Goal: Contribute content: Contribute content

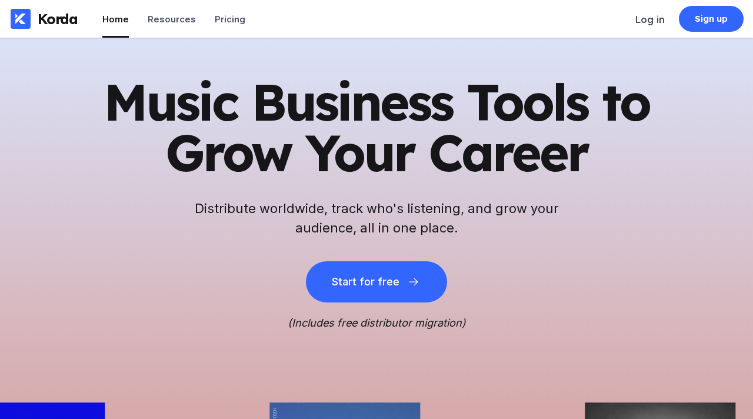
scroll to position [198, 0]
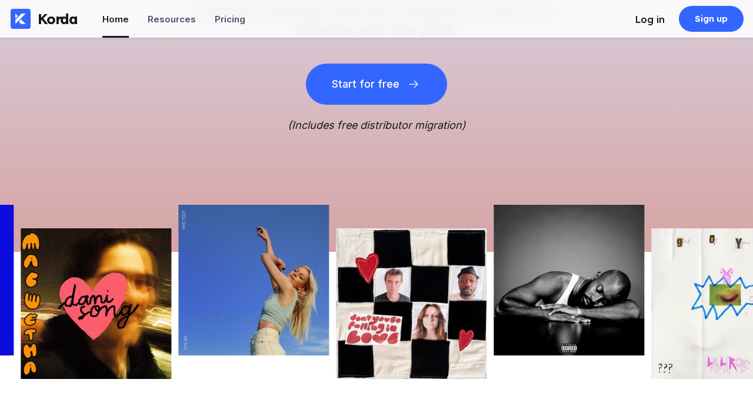
click at [647, 21] on div "Log in" at bounding box center [649, 20] width 29 height 12
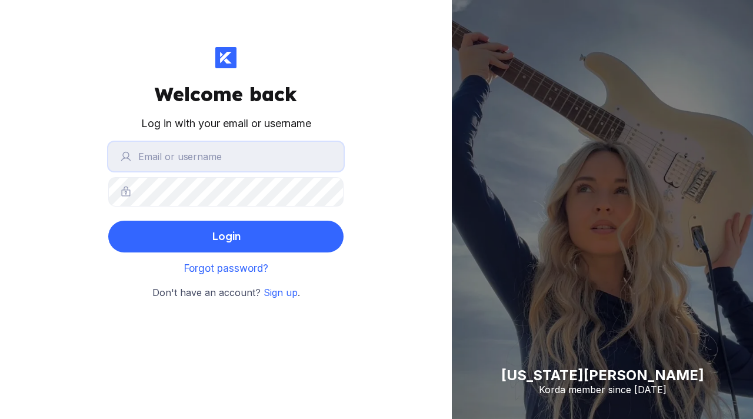
type input "[PERSON_NAME]"
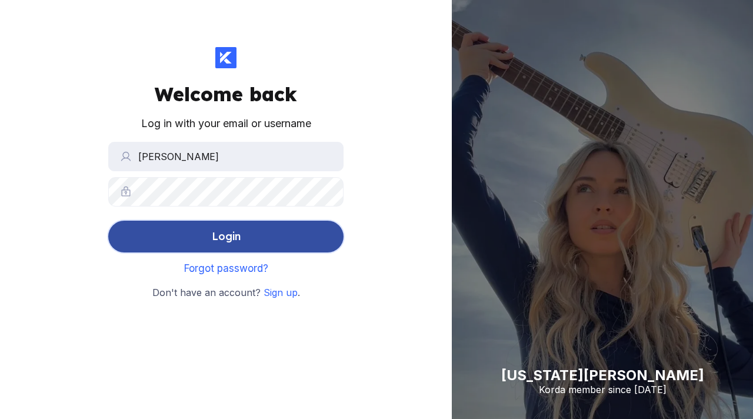
click at [245, 240] on button "Login" at bounding box center [225, 237] width 235 height 32
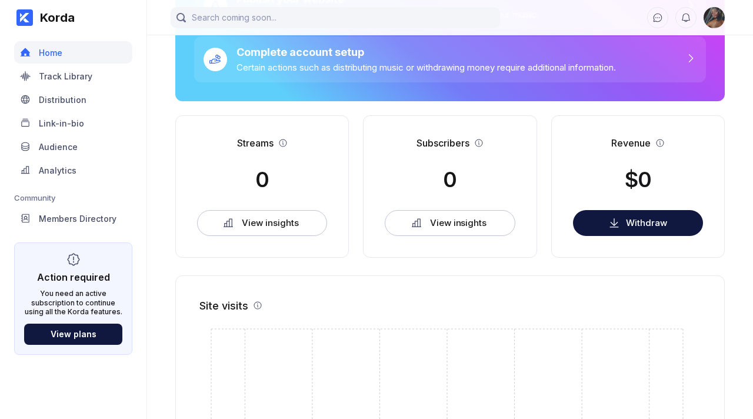
scroll to position [171, 0]
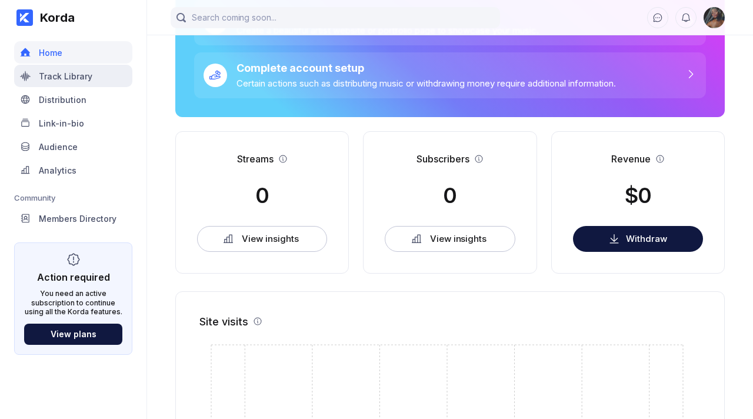
click at [86, 78] on div "Track Library" at bounding box center [66, 76] width 54 height 10
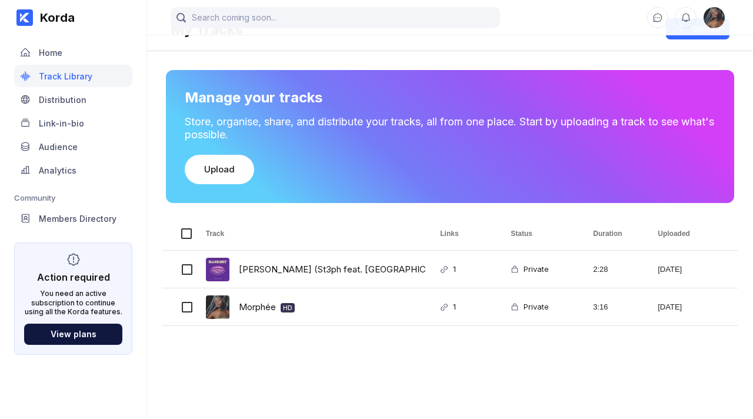
scroll to position [27, 0]
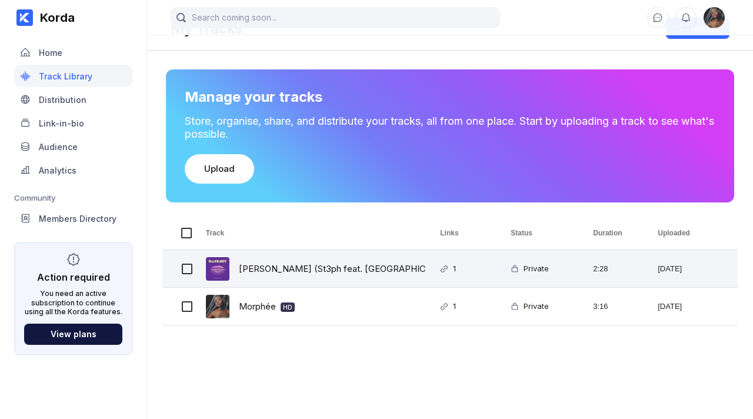
click at [325, 265] on div "[PERSON_NAME] (St3ph feat. [PERSON_NAME]) HD" at bounding box center [358, 269] width 239 height 28
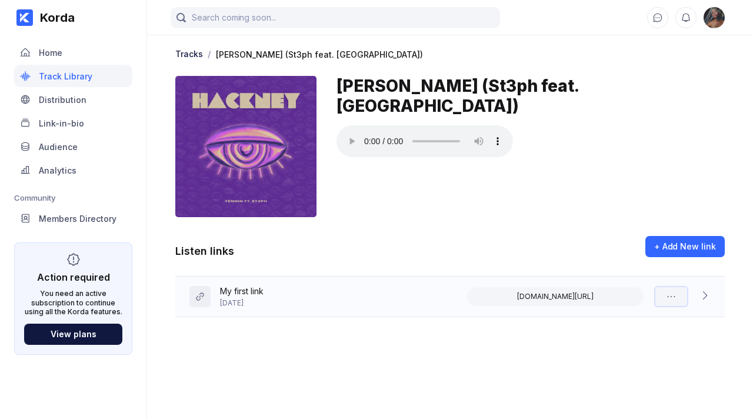
click at [672, 296] on icon at bounding box center [671, 297] width 12 height 12
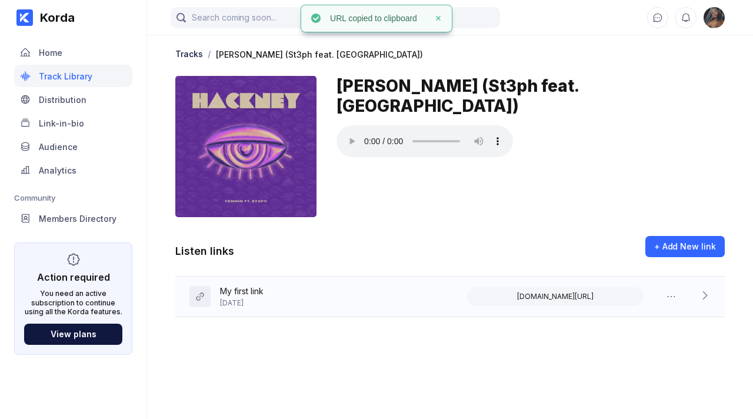
click at [707, 296] on icon at bounding box center [705, 295] width 12 height 12
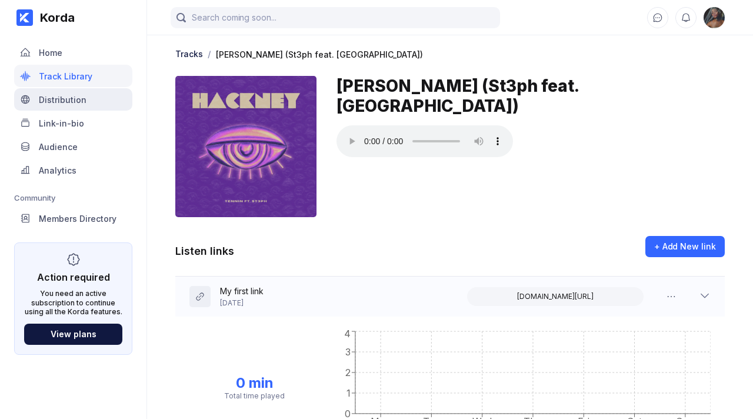
click at [82, 100] on div "Distribution" at bounding box center [63, 100] width 48 height 10
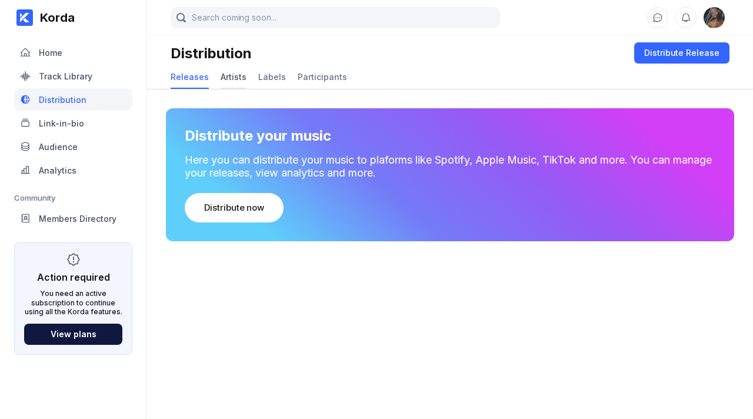
click at [234, 80] on div "Artists" at bounding box center [234, 77] width 26 height 10
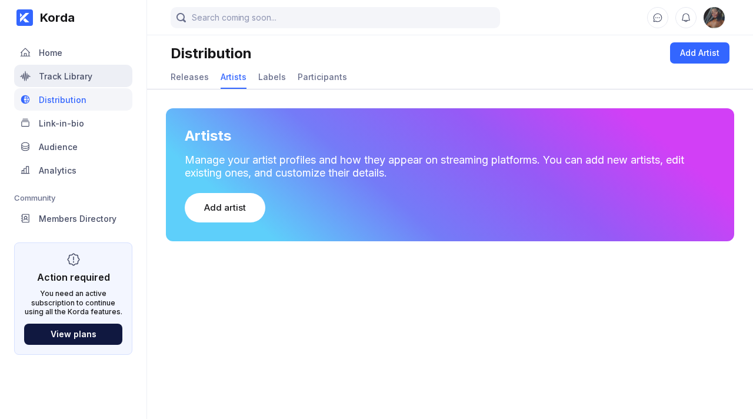
click at [77, 80] on div "Track Library" at bounding box center [66, 76] width 54 height 10
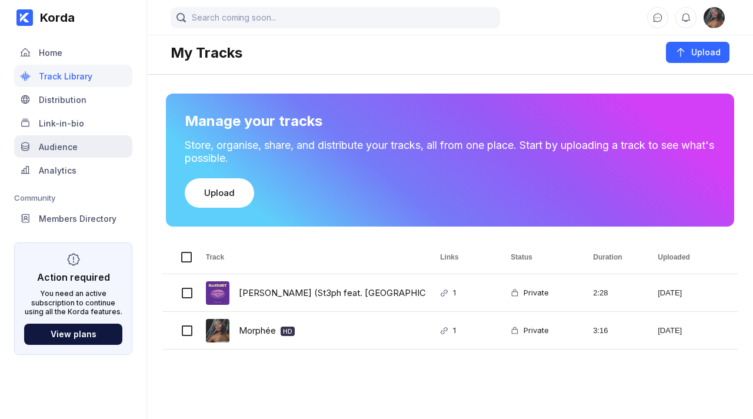
scroll to position [1, 0]
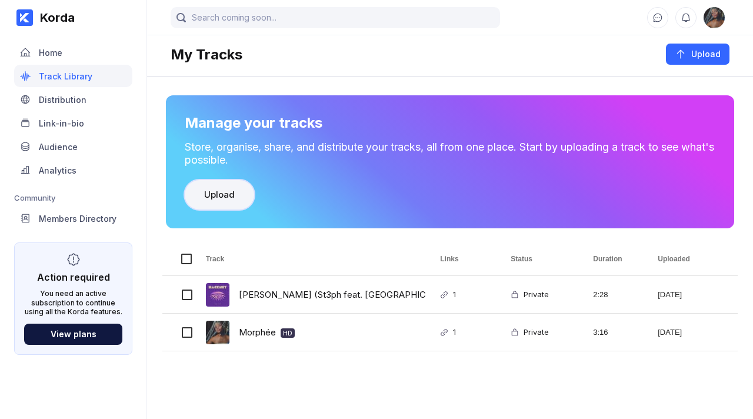
click at [228, 195] on div "Upload" at bounding box center [219, 195] width 31 height 12
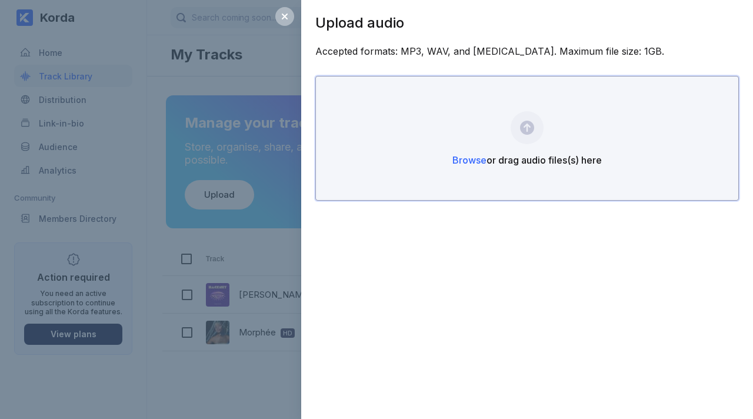
click at [528, 134] on div "Browse or drag audio files(s) here" at bounding box center [527, 138] width 424 height 125
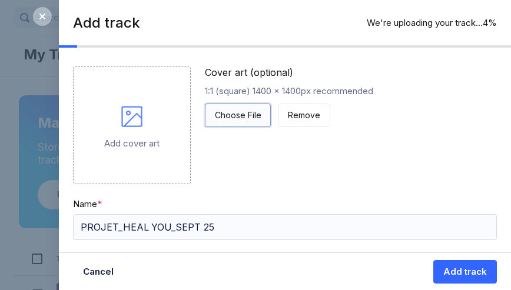
click at [242, 122] on button "Choose File" at bounding box center [238, 116] width 66 height 24
click at [224, 116] on div "Choose File" at bounding box center [238, 115] width 46 height 12
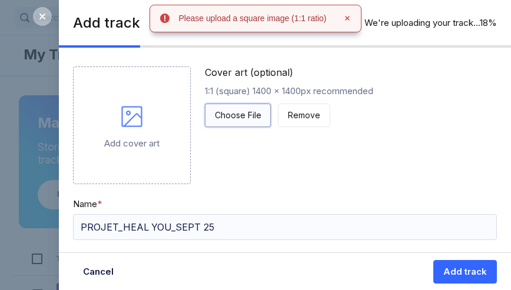
click at [223, 116] on div "Choose File" at bounding box center [238, 115] width 46 height 12
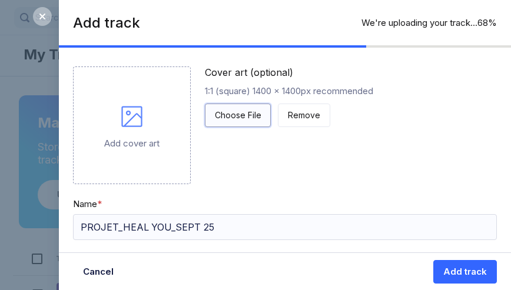
click at [242, 120] on div "Choose File" at bounding box center [238, 115] width 46 height 12
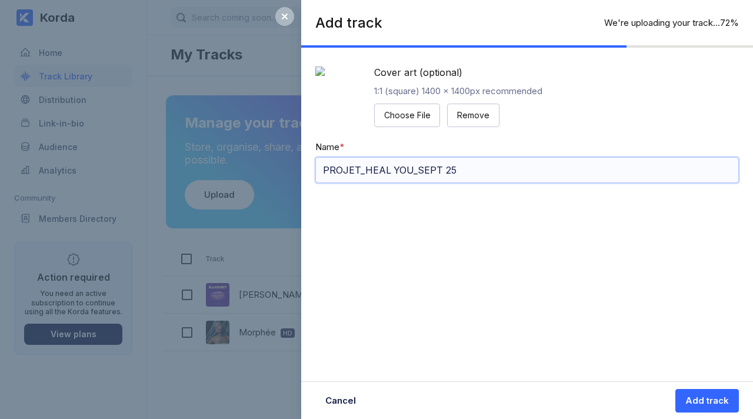
click at [438, 183] on input "PROJET_HEAL YOU_SEPT 25" at bounding box center [527, 170] width 424 height 26
click at [437, 183] on input "PROJET_HEAL YOU_SEPT 25" at bounding box center [527, 170] width 424 height 26
type input "P"
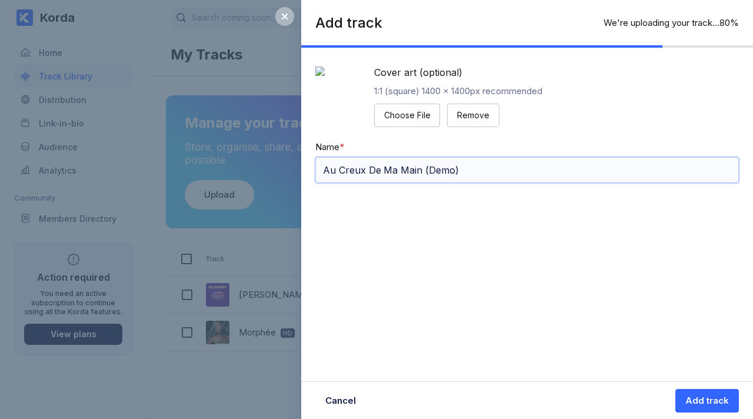
type input "Au Creux De Ma Main (Demo)"
click at [702, 405] on div "Add track" at bounding box center [707, 401] width 44 height 12
click at [679, 349] on div "Add track Upload complete 100% Cover art (optional) 1:1 (square) 1400 x 1400px …" at bounding box center [527, 209] width 452 height 419
click at [699, 405] on div "Add track" at bounding box center [707, 401] width 44 height 12
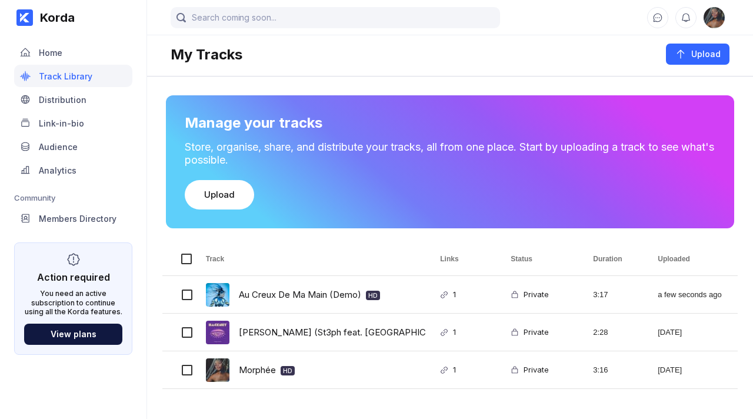
click at [424, 55] on div "My Tracks Upload" at bounding box center [450, 48] width 559 height 33
click at [211, 198] on div "Upload" at bounding box center [219, 195] width 31 height 12
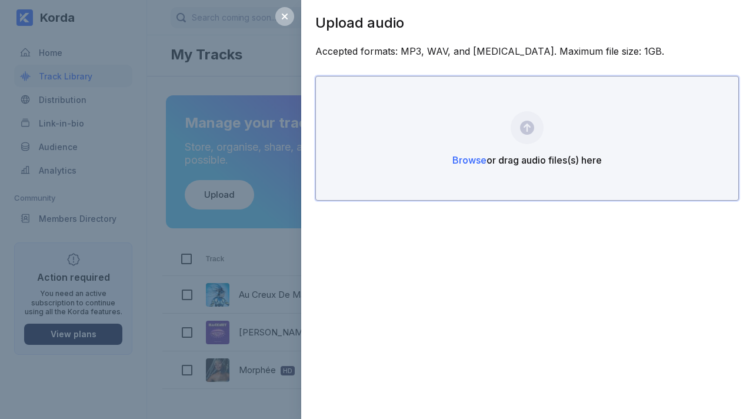
click at [474, 161] on span "Browse" at bounding box center [469, 160] width 34 height 12
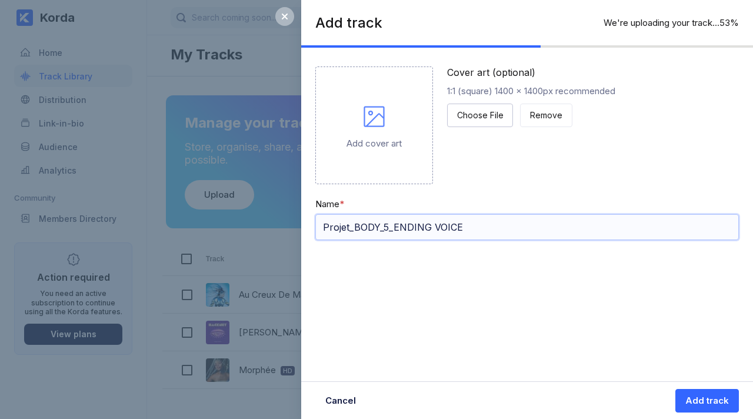
click at [421, 224] on input "Projet_BODY_5_ENDING VOICE" at bounding box center [527, 227] width 424 height 26
type input "Body (SoundTrack I Might Regret This - Demo)"
click at [369, 110] on icon at bounding box center [374, 116] width 28 height 28
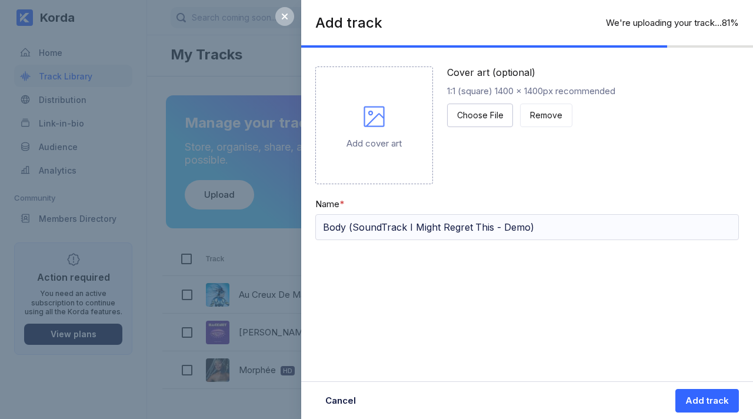
click at [375, 120] on icon at bounding box center [374, 116] width 28 height 28
click at [479, 111] on div "Choose File" at bounding box center [480, 115] width 46 height 12
click at [485, 104] on button "Choose File" at bounding box center [480, 116] width 66 height 24
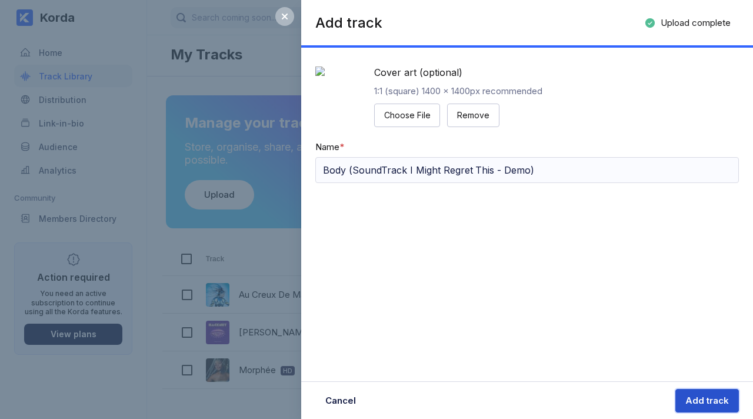
click at [694, 404] on div "Add track" at bounding box center [707, 401] width 44 height 12
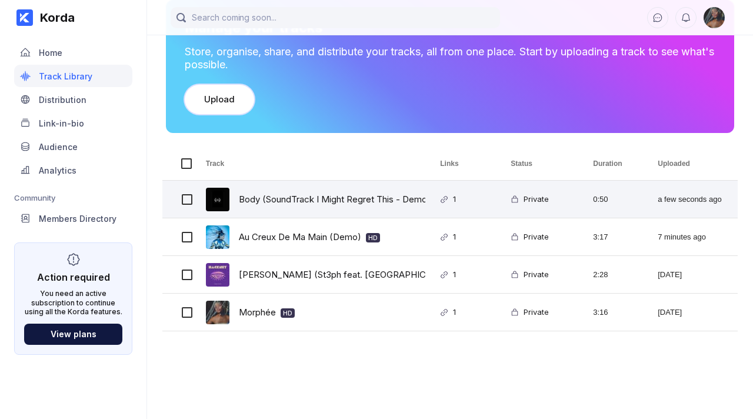
scroll to position [98, 0]
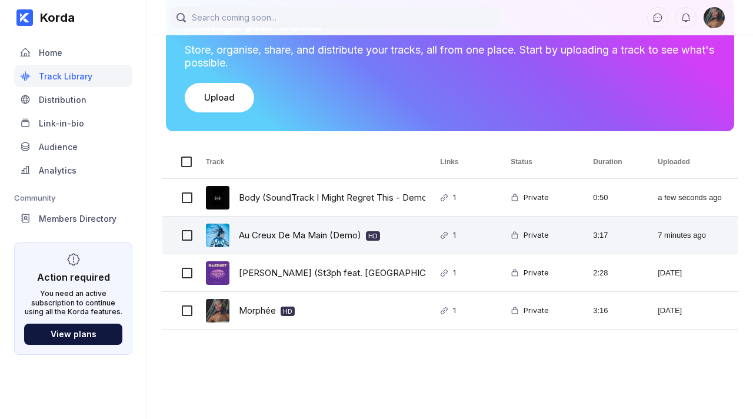
click at [305, 236] on div "Au Creux De Ma Main (Demo) HD" at bounding box center [309, 235] width 141 height 28
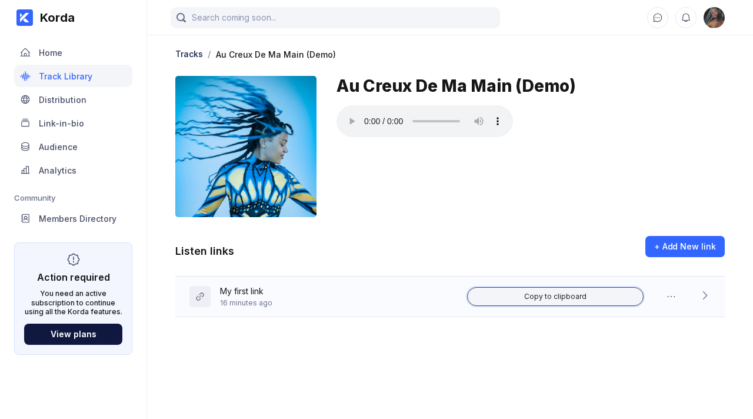
click at [589, 298] on button "Copy to clipboard" at bounding box center [555, 296] width 176 height 19
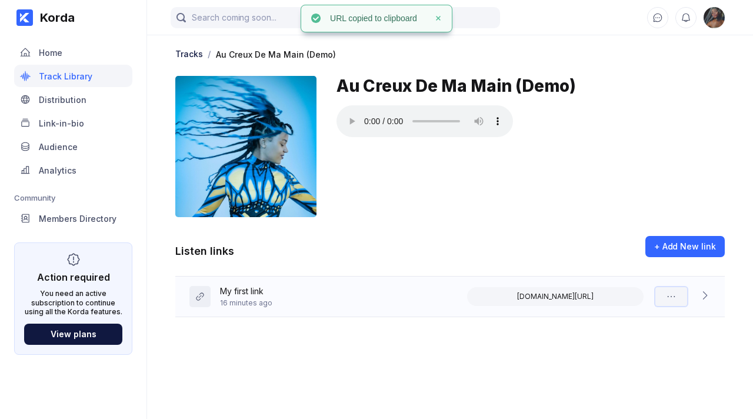
click at [674, 295] on icon at bounding box center [671, 297] width 12 height 12
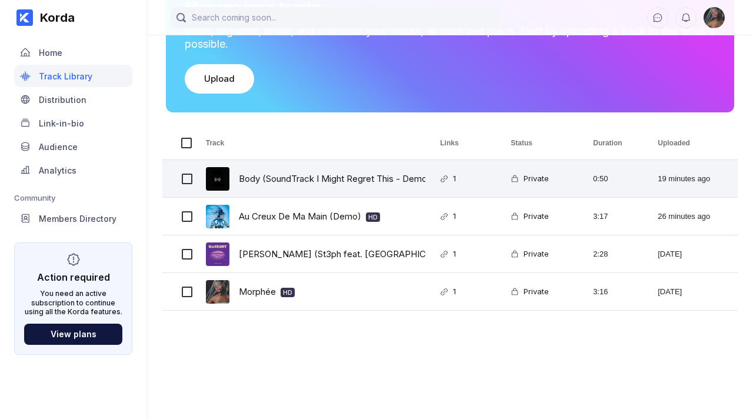
scroll to position [118, 0]
click at [279, 178] on div "Body (SoundTrack I Might Regret This - Demo) HD" at bounding box center [344, 178] width 211 height 28
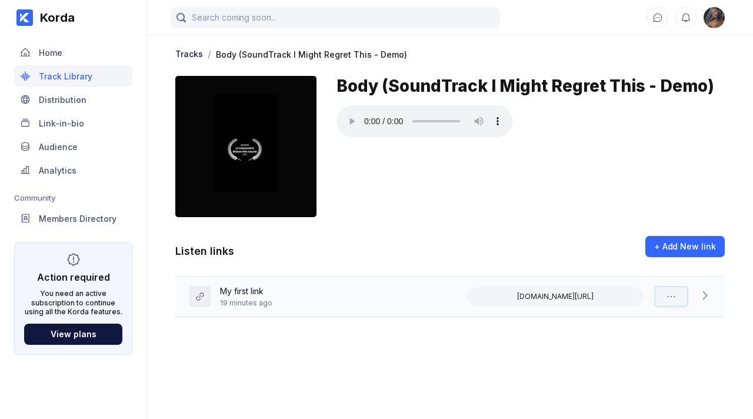
click at [667, 292] on icon at bounding box center [671, 297] width 12 height 12
